Goal: Task Accomplishment & Management: Use online tool/utility

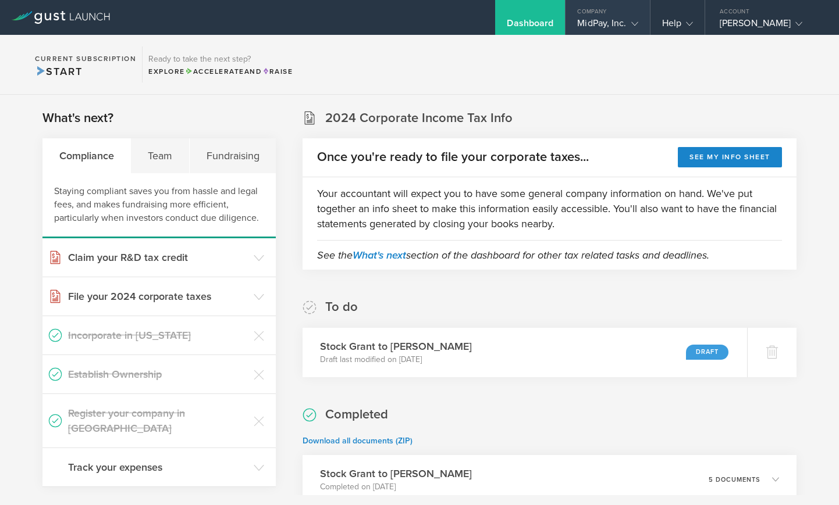
click at [632, 27] on icon at bounding box center [634, 23] width 7 height 7
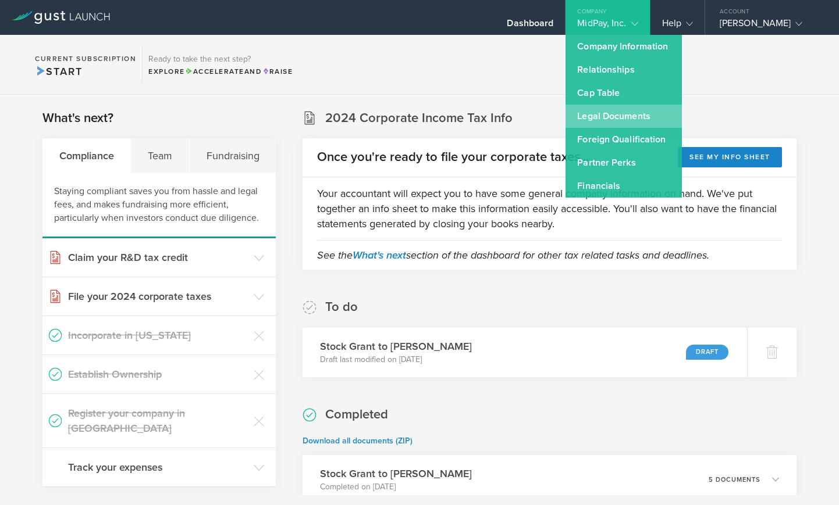
click at [625, 116] on link "Legal Documents" at bounding box center [623, 116] width 116 height 23
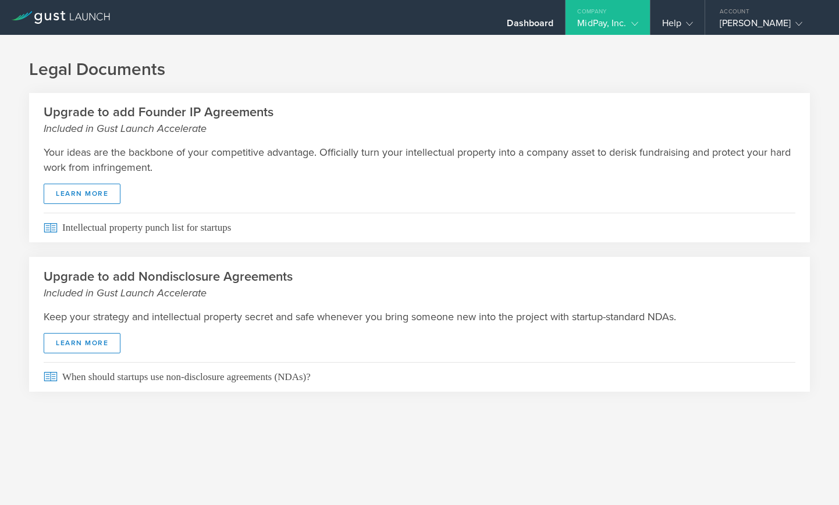
click at [628, 28] on gust-icon at bounding box center [632, 23] width 12 height 12
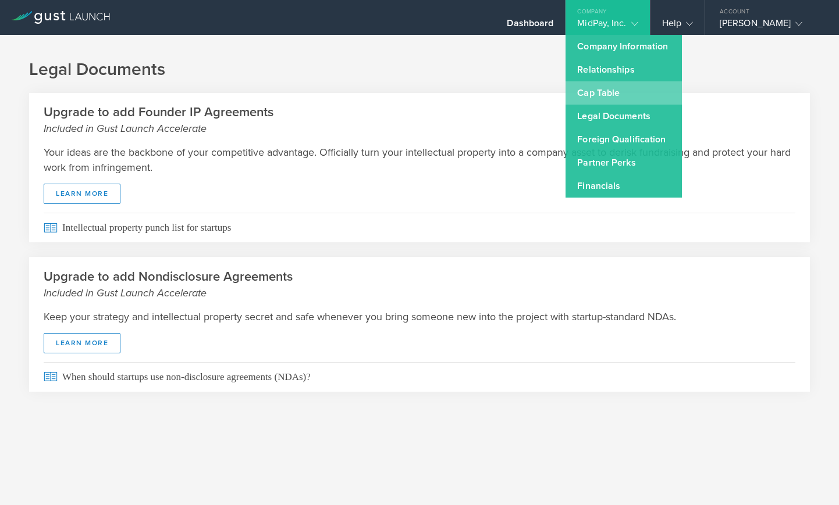
click at [618, 92] on link "Cap Table" at bounding box center [623, 92] width 116 height 23
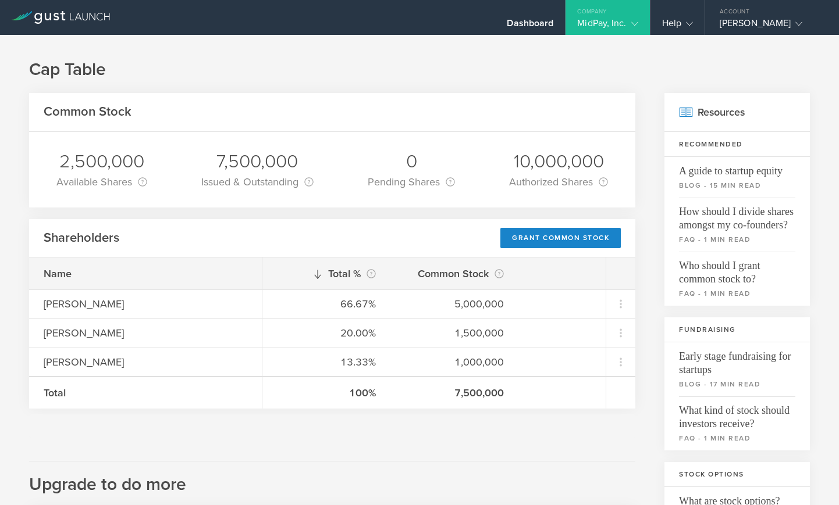
click at [641, 25] on div "MidPay, Inc." at bounding box center [607, 25] width 84 height 17
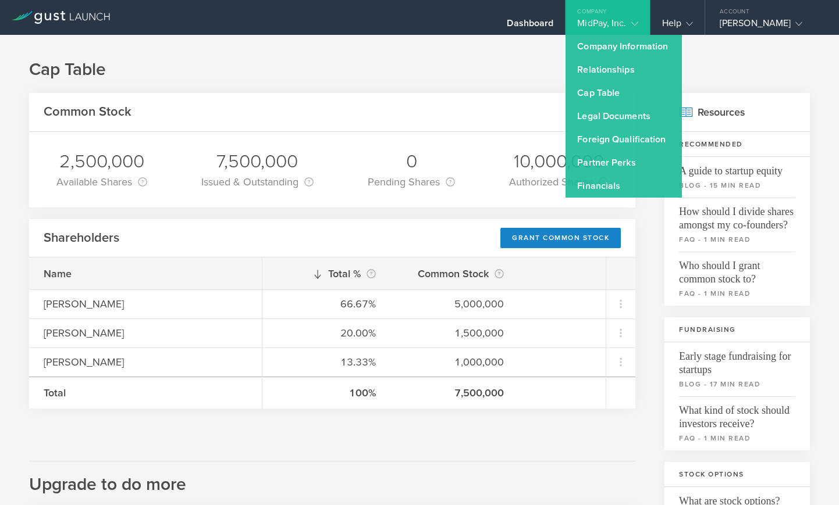
click at [474, 81] on h1 "Cap Table" at bounding box center [419, 69] width 781 height 23
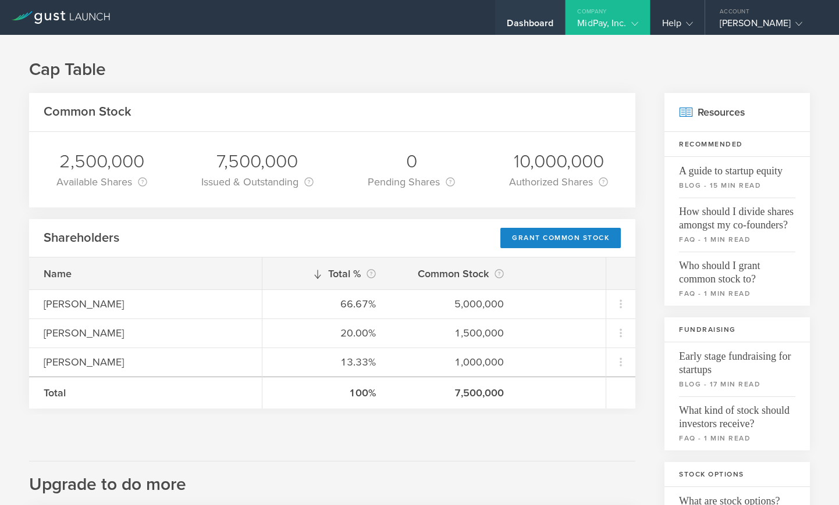
click at [548, 21] on div "Dashboard" at bounding box center [530, 25] width 47 height 17
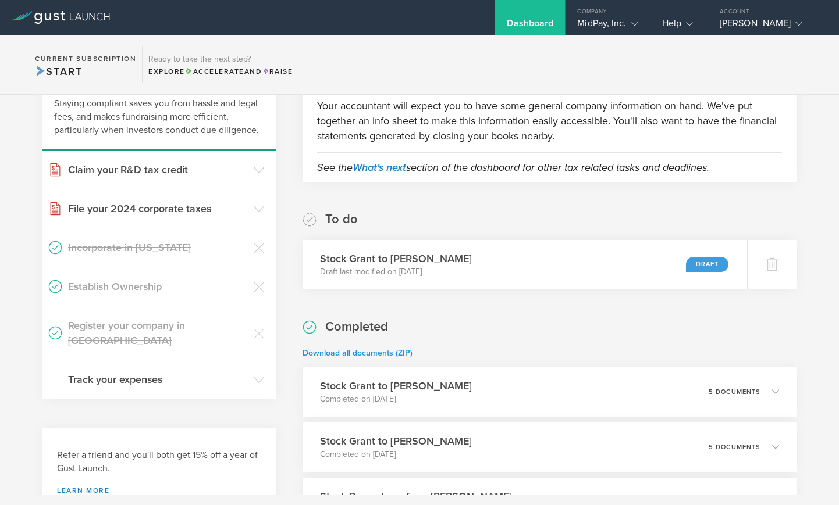
scroll to position [217, 0]
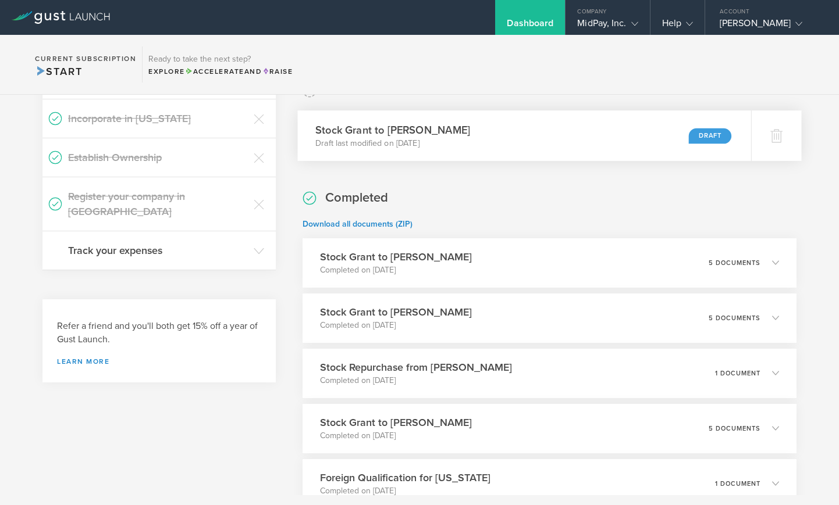
click at [700, 135] on div "Draft" at bounding box center [710, 136] width 43 height 16
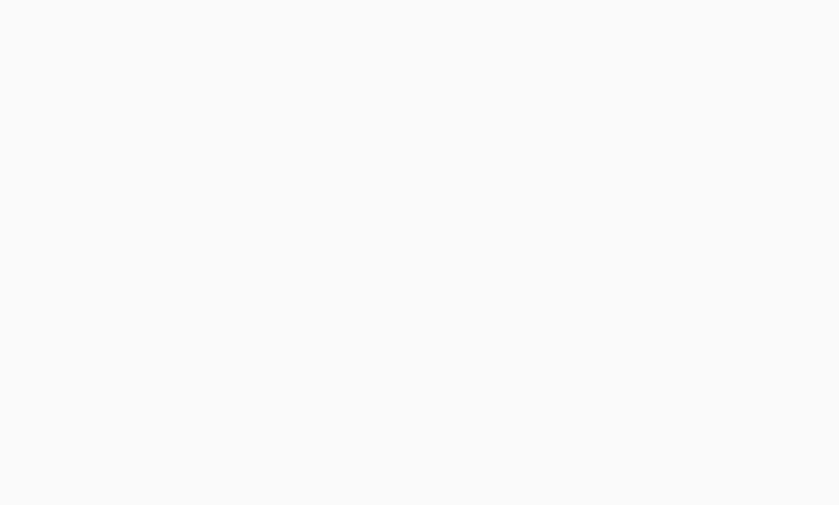
select select "double"
select select "100"
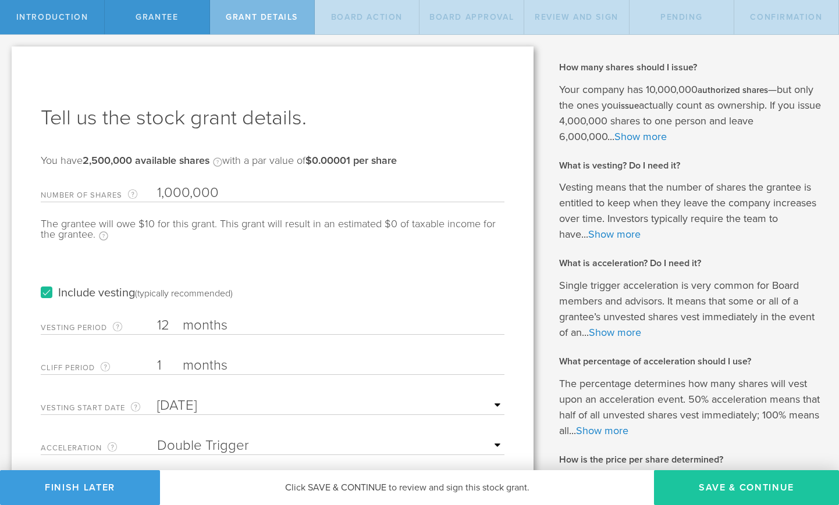
click at [740, 485] on button "Save & Continue" at bounding box center [746, 488] width 185 height 35
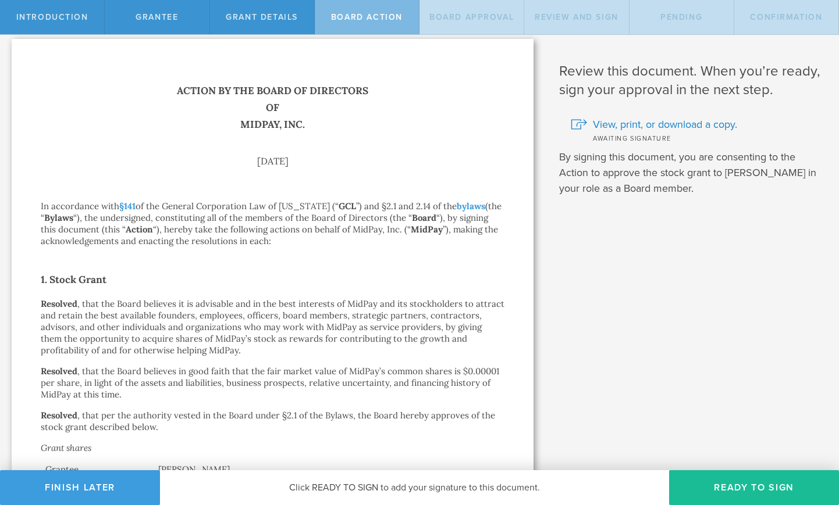
scroll to position [15, 0]
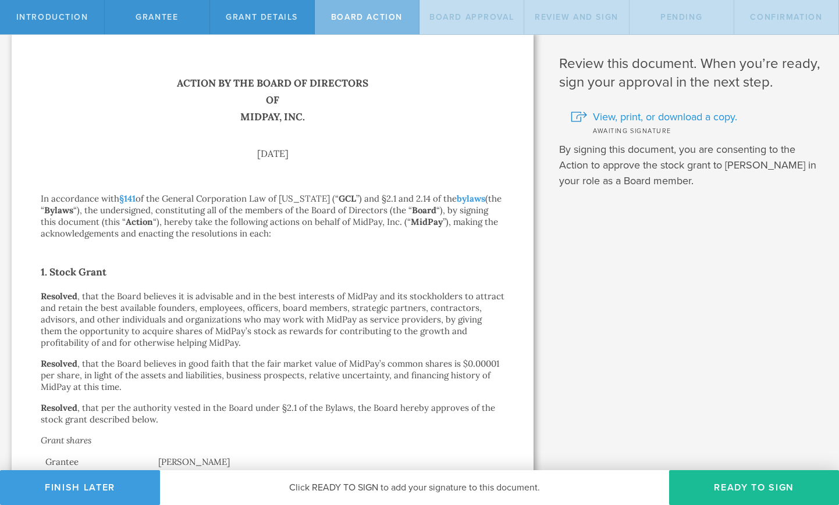
click at [651, 119] on span "View, print, or download a copy." at bounding box center [665, 116] width 144 height 15
